Goal: Register for event/course

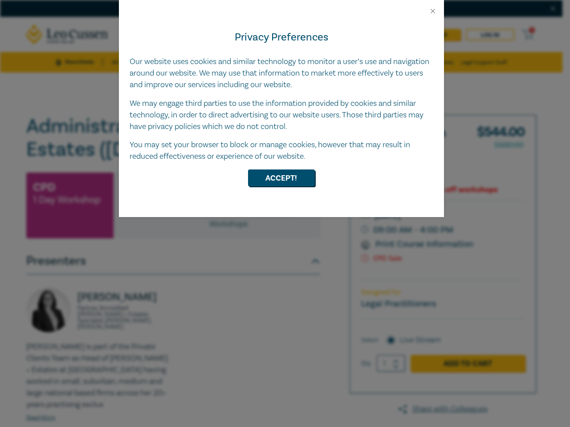
click at [285, 214] on div "Privacy Preferences Our website uses cookies and similar technology to monitor …" at bounding box center [281, 116] width 325 height 202
click at [433, 11] on button "Close" at bounding box center [433, 11] width 8 height 8
click at [281, 178] on button "Accept!" at bounding box center [281, 178] width 67 height 17
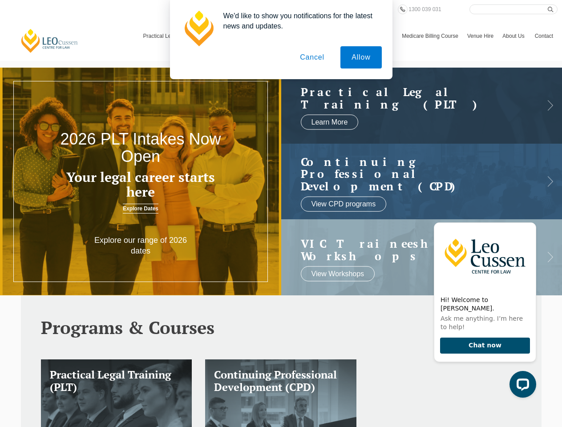
click at [141, 182] on h3 "Your legal career starts here" at bounding box center [140, 184] width 169 height 29
click at [361, 57] on button "Allow" at bounding box center [361, 57] width 41 height 22
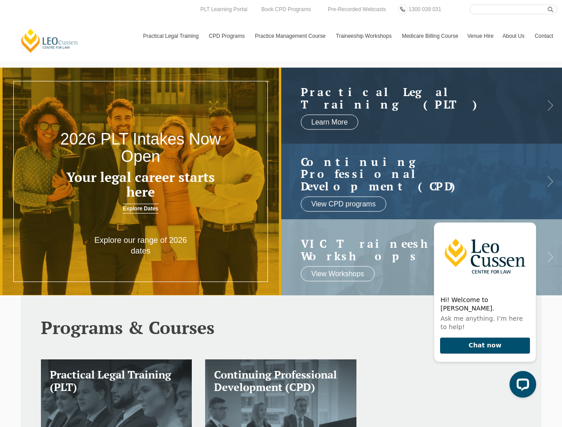
click at [313, 57] on header "Leo Cussen Centre for Law Search here Practical Legal Training Our Practical Le…" at bounding box center [281, 30] width 562 height 61
click at [405, 427] on html "Leo Cussen Centre for Law Search here Practical Legal Training Our Practical Le…" at bounding box center [281, 213] width 562 height 427
